Goal: Task Accomplishment & Management: Manage account settings

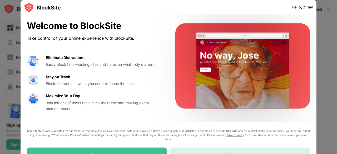
click at [206, 148] on div "Maybe Later" at bounding box center [240, 155] width 140 height 15
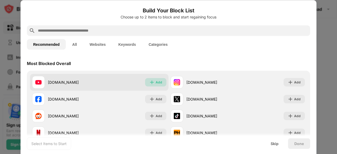
click at [150, 79] on div "Add" at bounding box center [155, 82] width 21 height 8
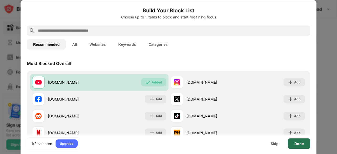
click at [302, 142] on div "Done" at bounding box center [299, 144] width 9 height 4
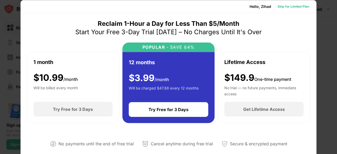
click at [291, 4] on div "Skip for Limited Plan" at bounding box center [294, 6] width 32 height 5
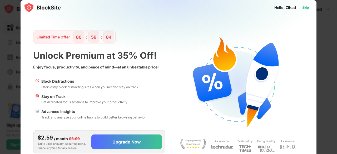
click at [306, 10] on div "Skip" at bounding box center [306, 7] width 7 height 5
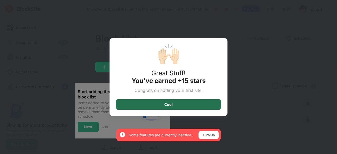
click at [162, 103] on div "Cool" at bounding box center [168, 104] width 105 height 11
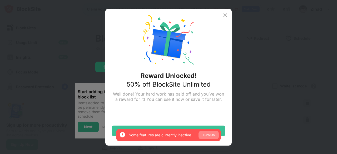
click at [209, 132] on div "Turn On" at bounding box center [209, 135] width 20 height 8
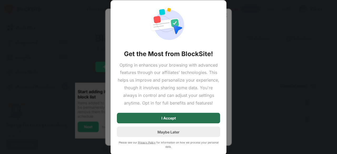
click at [183, 115] on div "I Accept" at bounding box center [168, 118] width 103 height 11
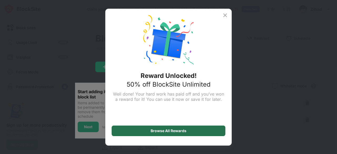
click at [177, 131] on div "Browse All Rewards" at bounding box center [169, 131] width 36 height 4
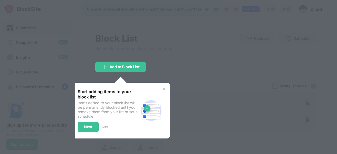
click at [164, 89] on img at bounding box center [164, 89] width 4 height 4
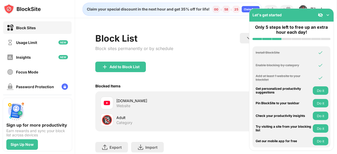
click at [198, 69] on div "Add to Block List" at bounding box center [206, 71] width 222 height 19
click at [328, 12] on img at bounding box center [328, 14] width 5 height 5
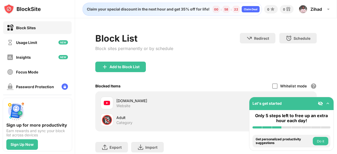
scroll to position [37, 0]
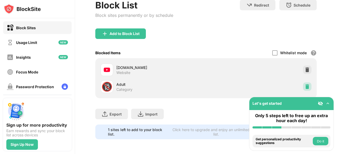
click at [305, 84] on img at bounding box center [307, 86] width 5 height 5
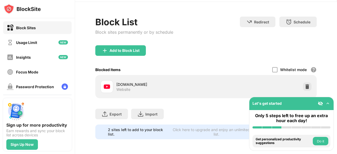
scroll to position [0, 0]
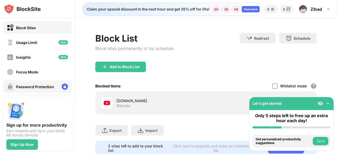
click at [49, 84] on div "Password Protection" at bounding box center [30, 87] width 47 height 7
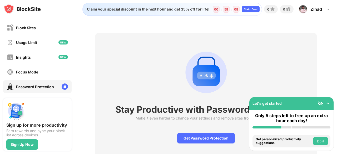
scroll to position [22, 0]
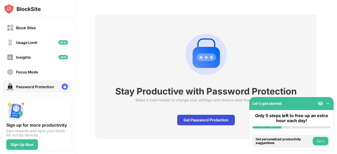
click at [192, 115] on div "Get Password Protection" at bounding box center [206, 120] width 58 height 11
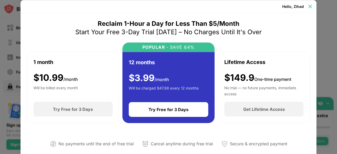
click at [309, 8] on img at bounding box center [310, 6] width 5 height 5
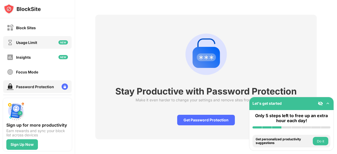
click at [40, 47] on div "Usage Limit" at bounding box center [37, 42] width 69 height 13
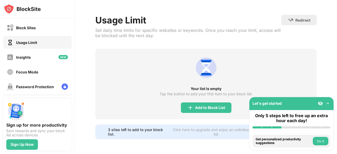
scroll to position [22, 0]
click at [202, 106] on div "Add to Block List" at bounding box center [210, 108] width 30 height 4
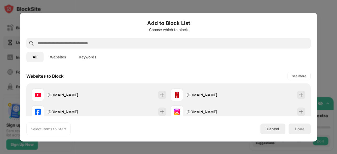
click at [322, 19] on div at bounding box center [168, 77] width 337 height 154
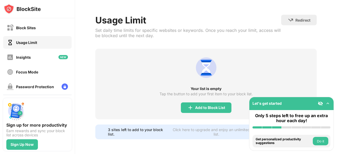
drag, startPoint x: 170, startPoint y: 5, endPoint x: 195, endPoint y: -18, distance: 33.6
click at [195, 0] on html "Block Sites Usage Limit Insights Focus Mode Password Protection Custom Block Pa…" at bounding box center [168, 77] width 337 height 154
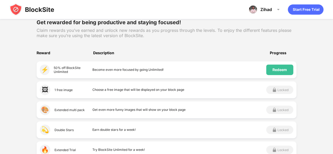
scroll to position [73, 0]
click at [279, 67] on div "Redeem" at bounding box center [279, 69] width 27 height 11
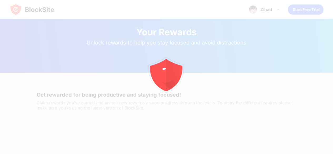
scroll to position [26, 0]
